Goal: Information Seeking & Learning: Find specific fact

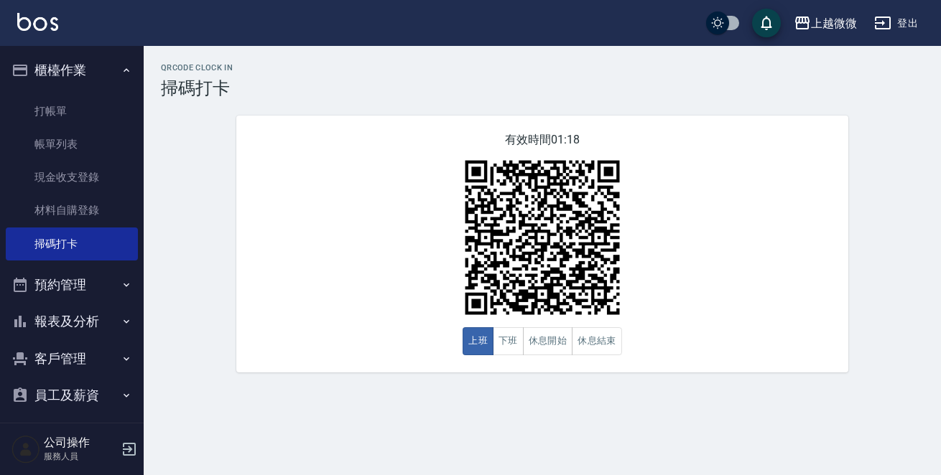
click at [85, 319] on button "報表及分析" at bounding box center [72, 321] width 132 height 37
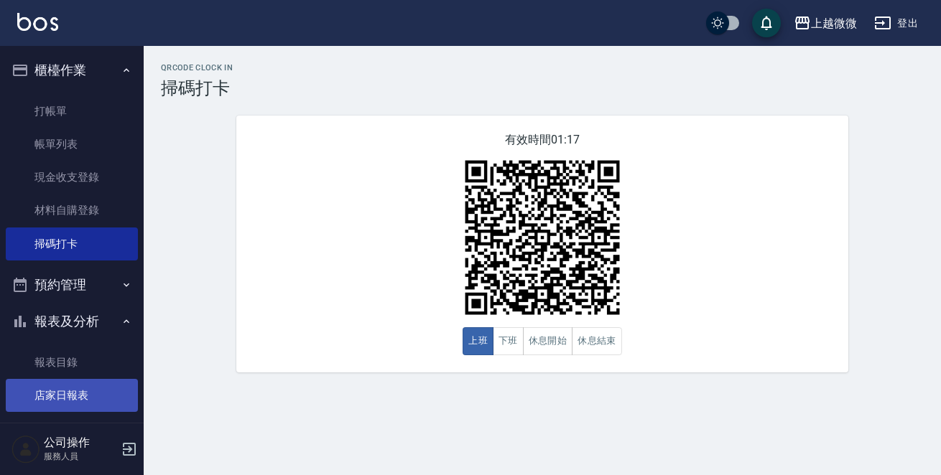
click at [85, 385] on link "店家日報表" at bounding box center [72, 395] width 132 height 33
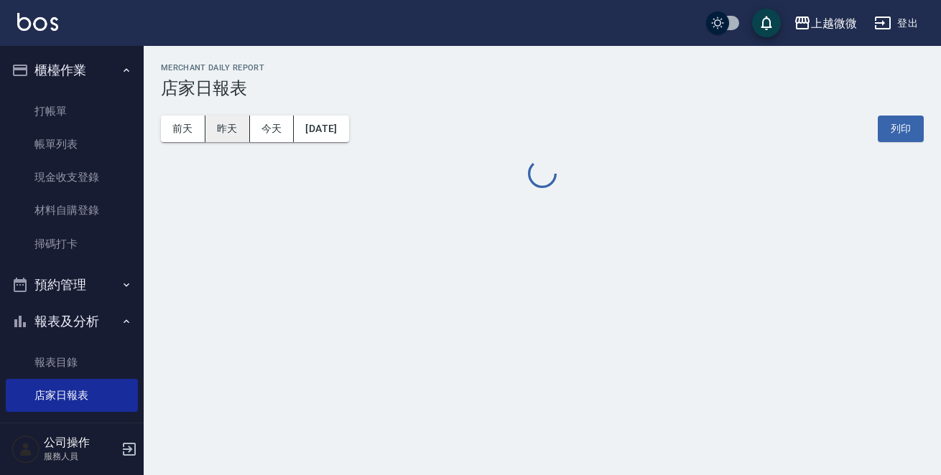
click at [225, 129] on button "昨天" at bounding box center [227, 129] width 45 height 27
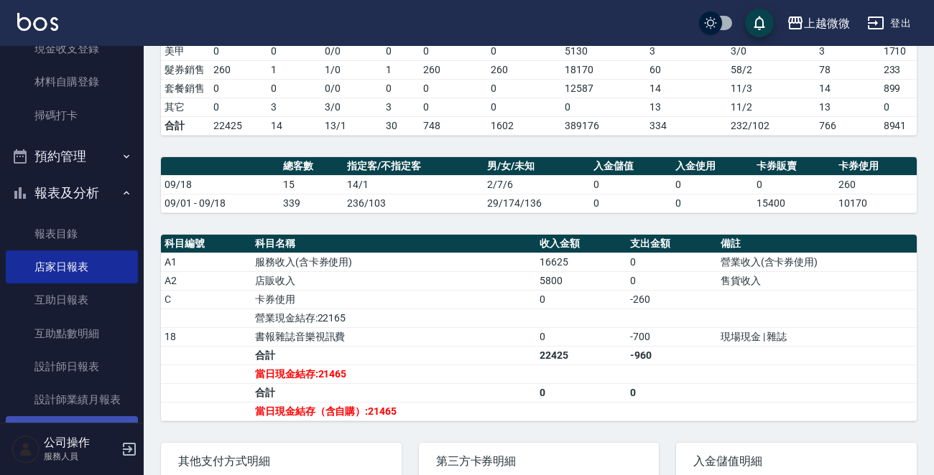
scroll to position [215, 0]
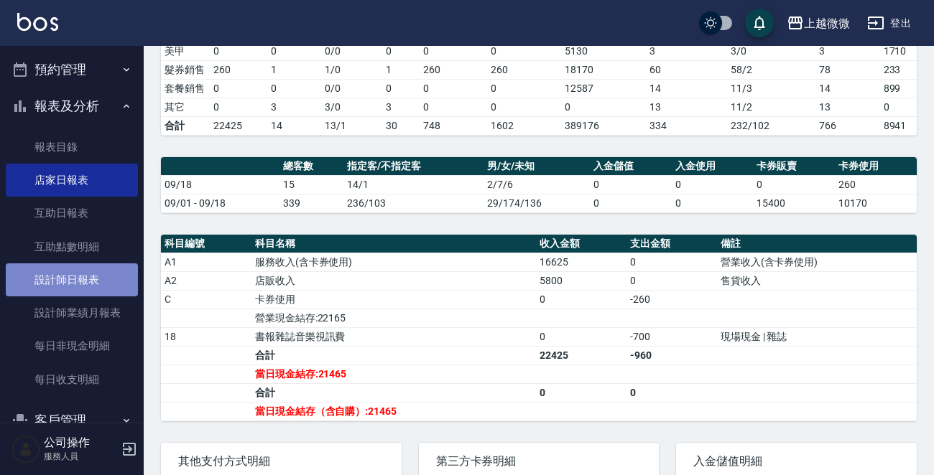
click at [88, 273] on link "設計師日報表" at bounding box center [72, 280] width 132 height 33
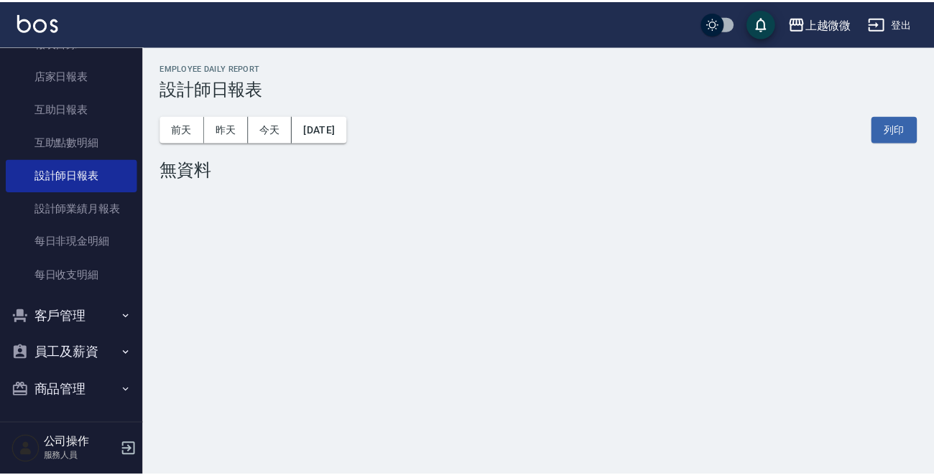
scroll to position [322, 0]
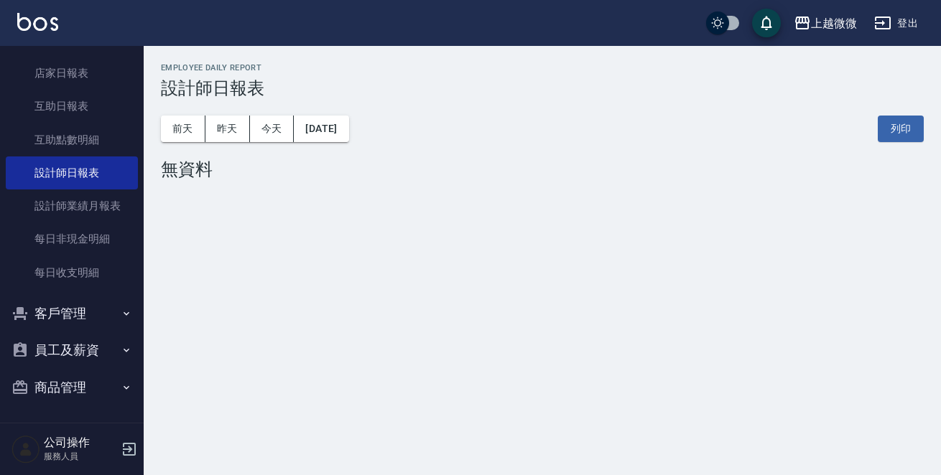
click at [93, 295] on button "客戶管理" at bounding box center [72, 313] width 132 height 37
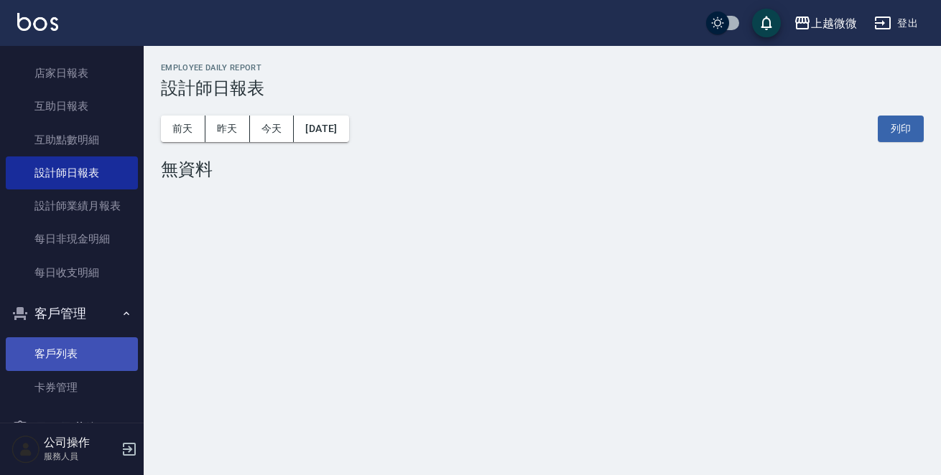
click at [88, 351] on link "客戶列表" at bounding box center [72, 354] width 132 height 33
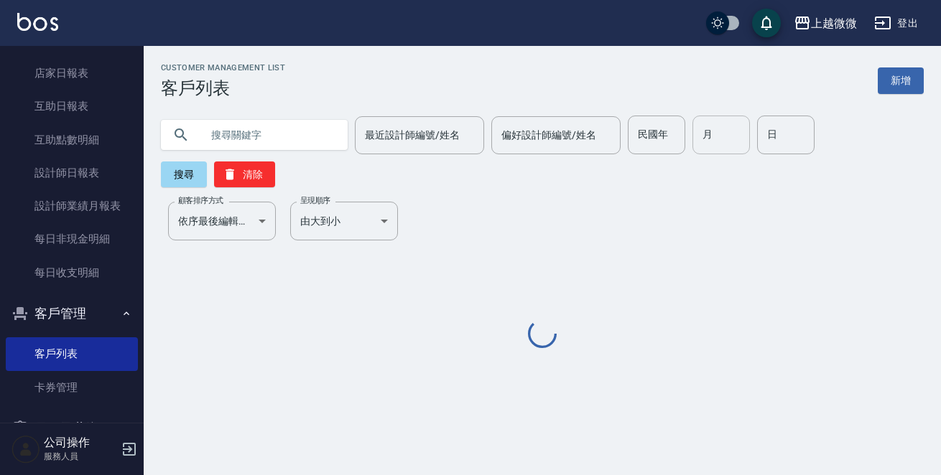
click at [731, 143] on input "月" at bounding box center [720, 135] width 57 height 39
type input "9"
click at [777, 138] on input "日" at bounding box center [785, 135] width 57 height 39
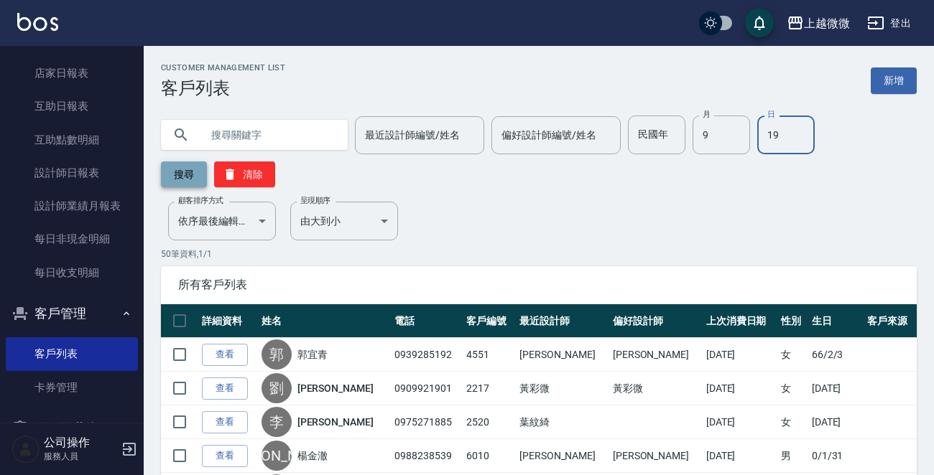
click at [173, 170] on button "搜尋" at bounding box center [184, 175] width 46 height 26
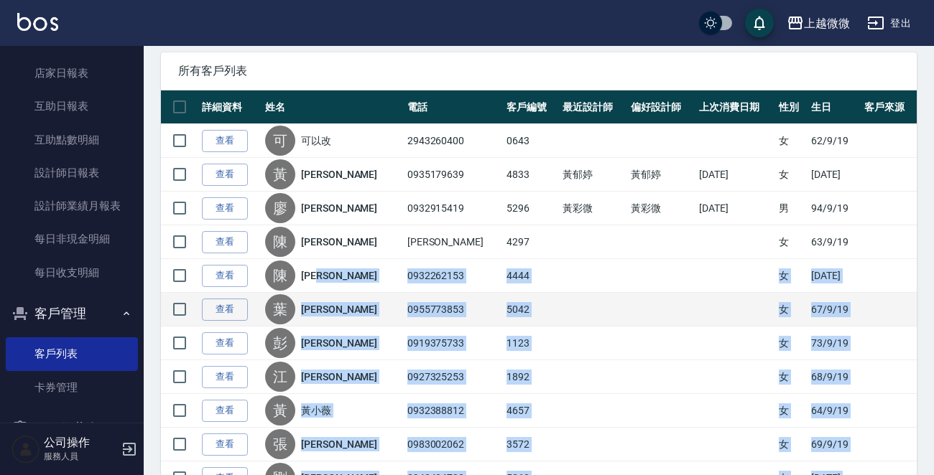
scroll to position [190, 0]
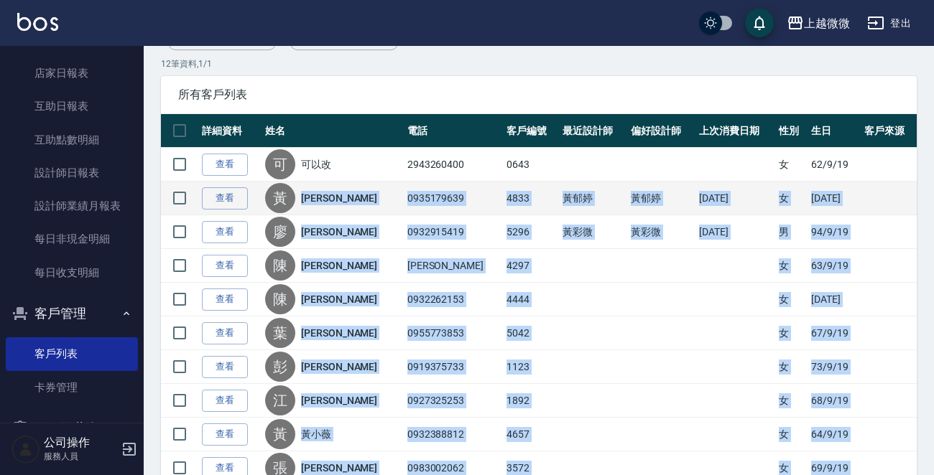
drag, startPoint x: 427, startPoint y: 389, endPoint x: 308, endPoint y: 198, distance: 225.8
click at [308, 198] on tbody "查看 可 可以改 2943260400 0643 女 [DATE] 查看 [PERSON_NAME] 0935179639 4833 [PERSON_NAME…" at bounding box center [539, 350] width 756 height 405
copy tbody "[PERSON_NAME]0935179639 4833 [PERSON_NAME] [PERSON_NAME] [DATE] 女 [DATE] 查看 [PE…"
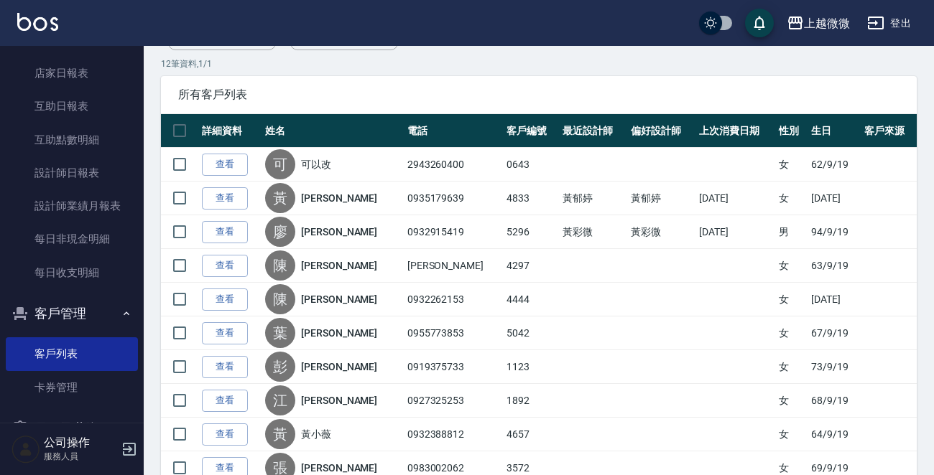
click at [384, 72] on div "12 筆資料, 1 / 1 所有客戶列表 詳細資料 姓名 電話 客戶編號 最近設計師 偏好設計師 上次消費日期 性別 生日 客戶來源 查看 可 可以改 294…" at bounding box center [539, 330] width 756 height 546
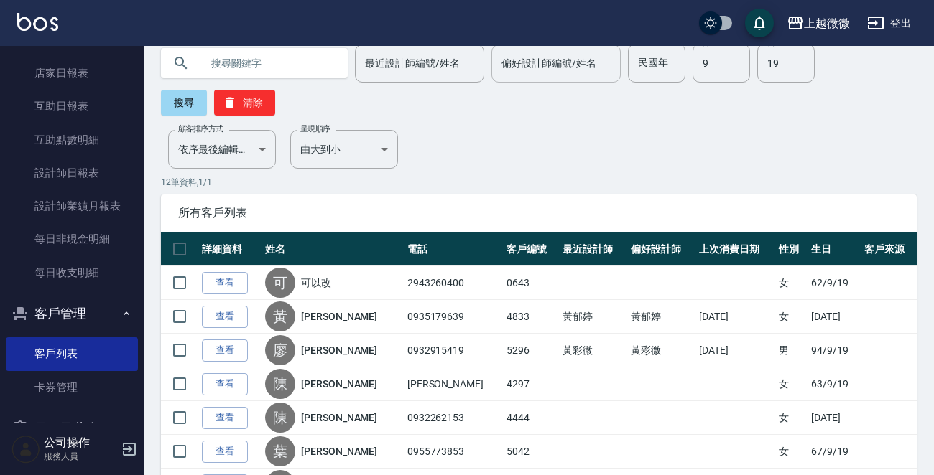
scroll to position [0, 0]
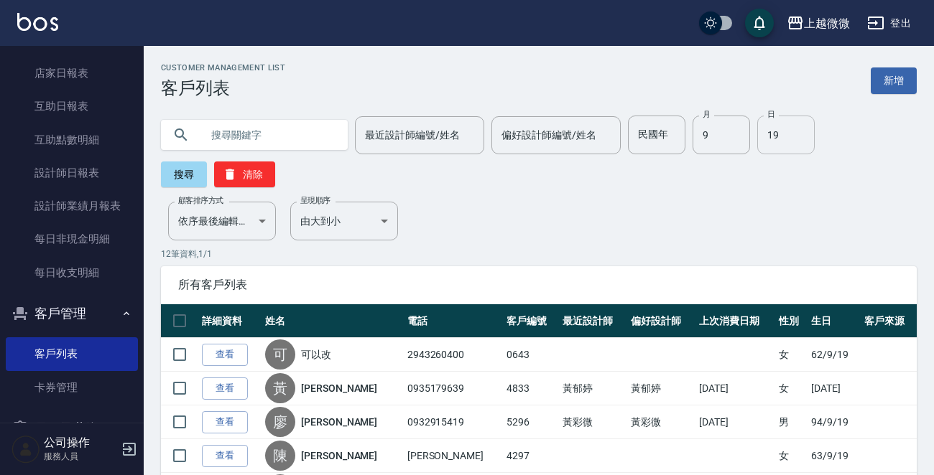
click at [789, 132] on input "19" at bounding box center [785, 135] width 57 height 39
type input "20"
click at [175, 175] on button "搜尋" at bounding box center [184, 175] width 46 height 26
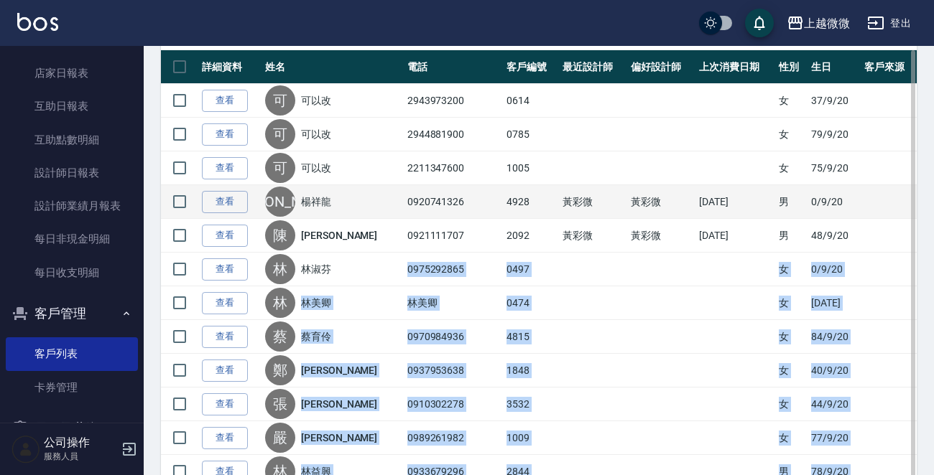
scroll to position [177, 0]
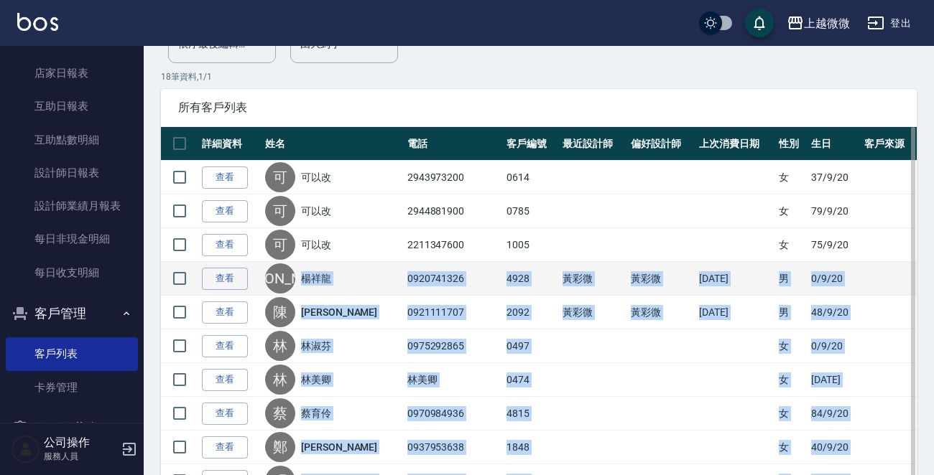
drag, startPoint x: 424, startPoint y: 387, endPoint x: 299, endPoint y: 271, distance: 170.8
click at [299, 271] on tbody "查看 可 可以改 2943973200 0614 女 [DATE] 查看 可 可以改 2944881900 0785 女 [DATE] 查看 可 可以改 22…" at bounding box center [539, 465] width 756 height 608
copy tbody "[PERSON_NAME]0920741326 4928 [PERSON_NAME] [PERSON_NAME] [DATE] 男 0/9/20 查看 [PE…"
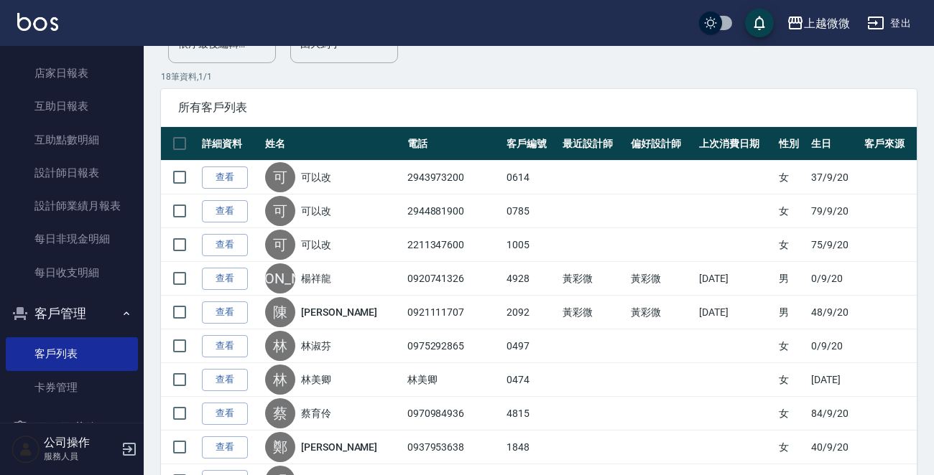
click at [471, 93] on div "所有客戶列表" at bounding box center [539, 107] width 756 height 37
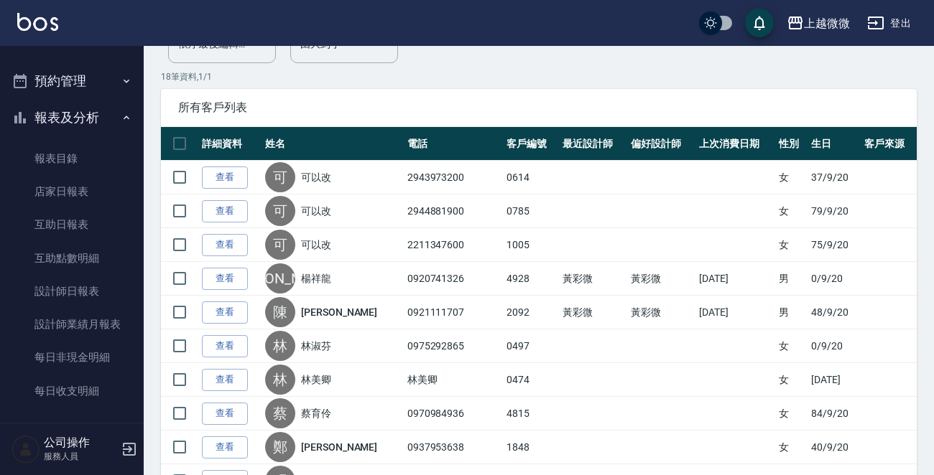
scroll to position [179, 0]
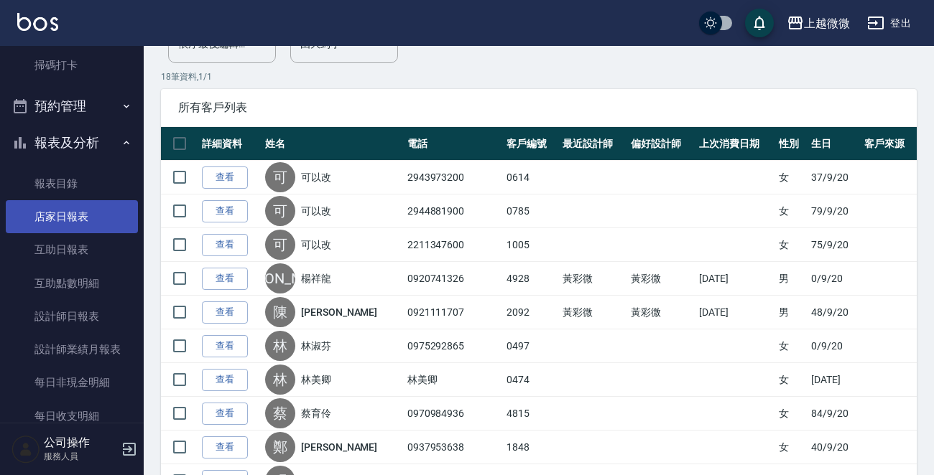
click at [55, 217] on link "店家日報表" at bounding box center [72, 216] width 132 height 33
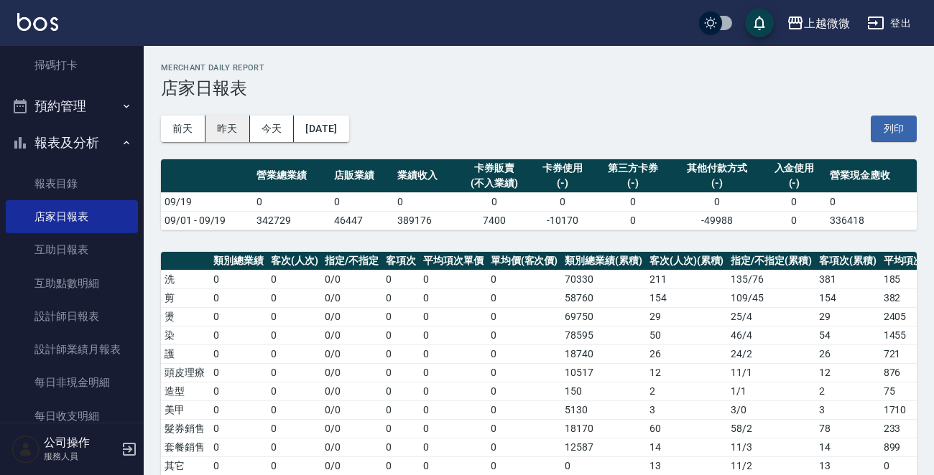
click at [226, 119] on button "昨天" at bounding box center [227, 129] width 45 height 27
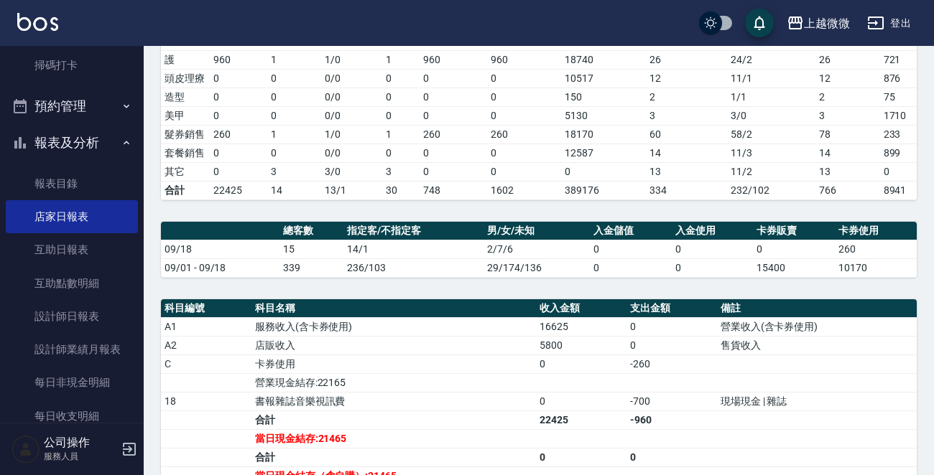
scroll to position [431, 0]
